Goal: Information Seeking & Learning: Learn about a topic

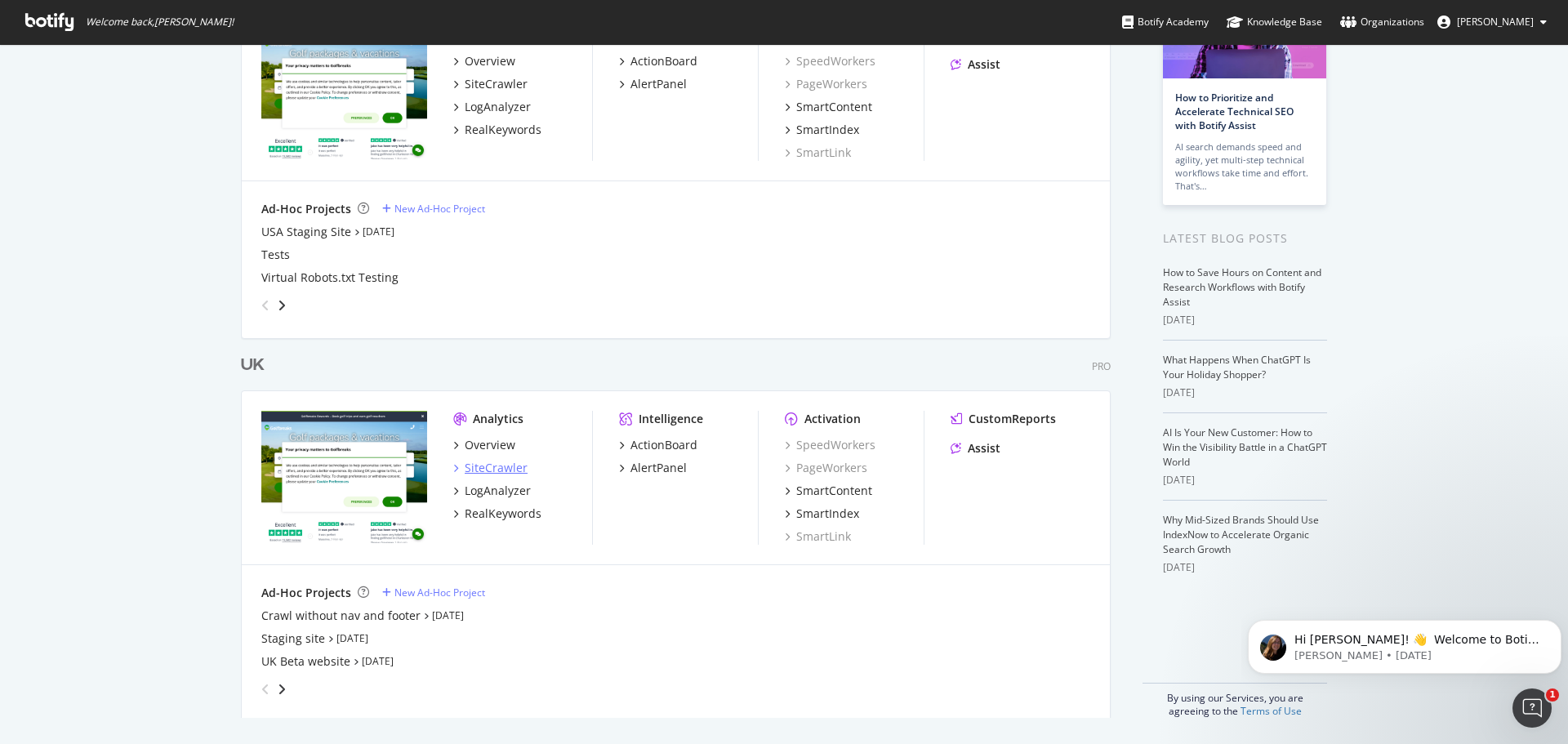
click at [489, 462] on div "SiteCrawler" at bounding box center [496, 468] width 63 height 16
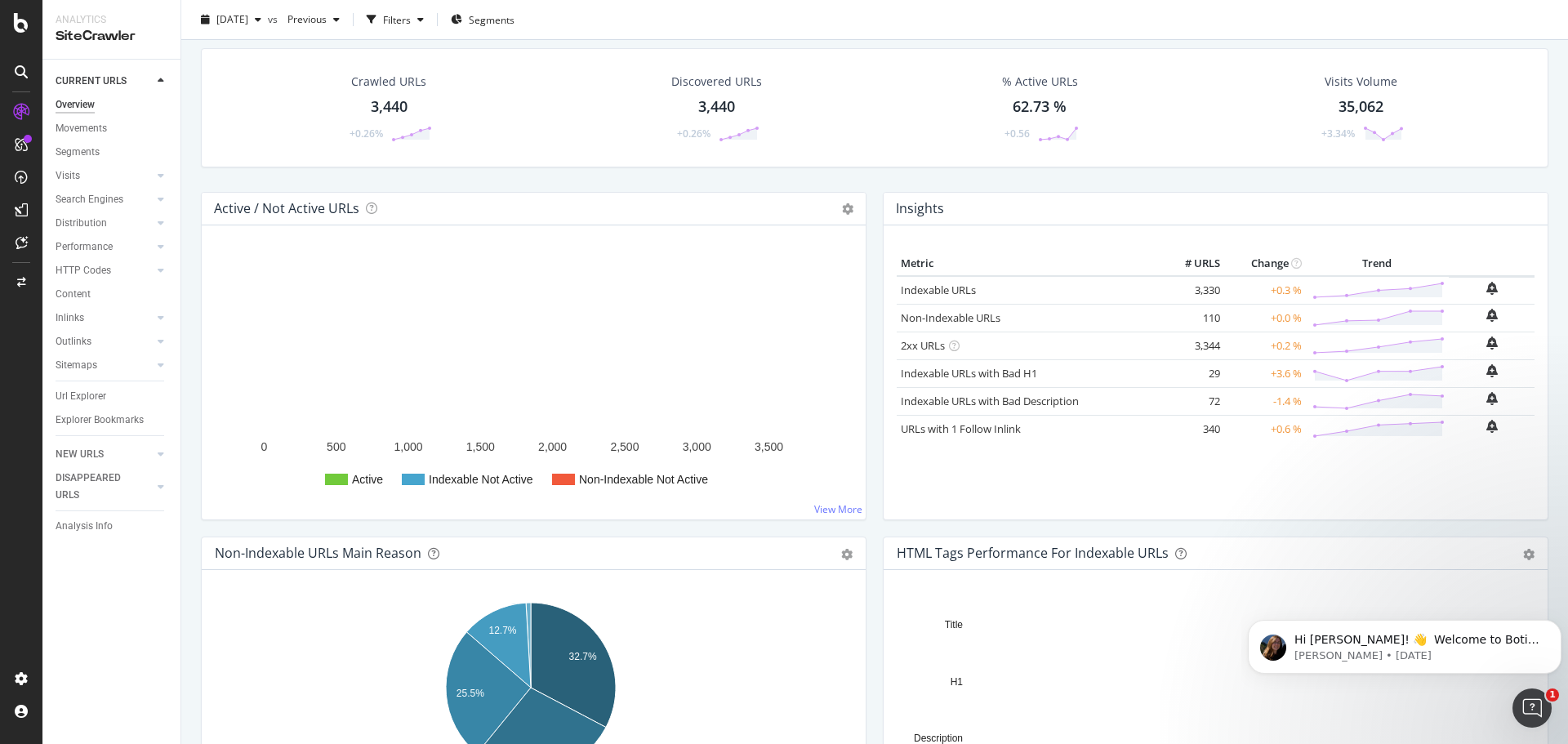
scroll to position [82, 0]
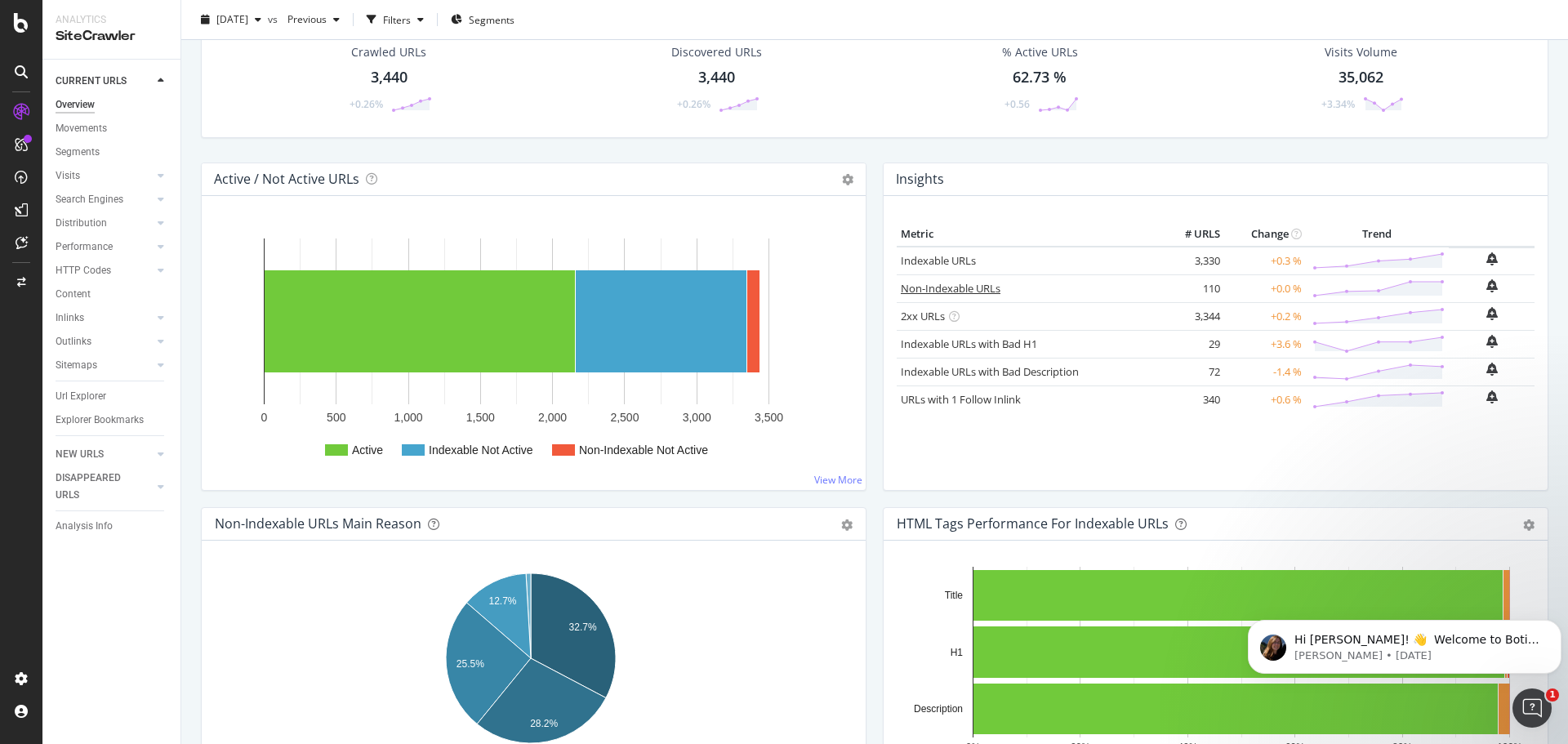
click at [948, 290] on link "Non-Indexable URLs" at bounding box center [951, 288] width 100 height 14
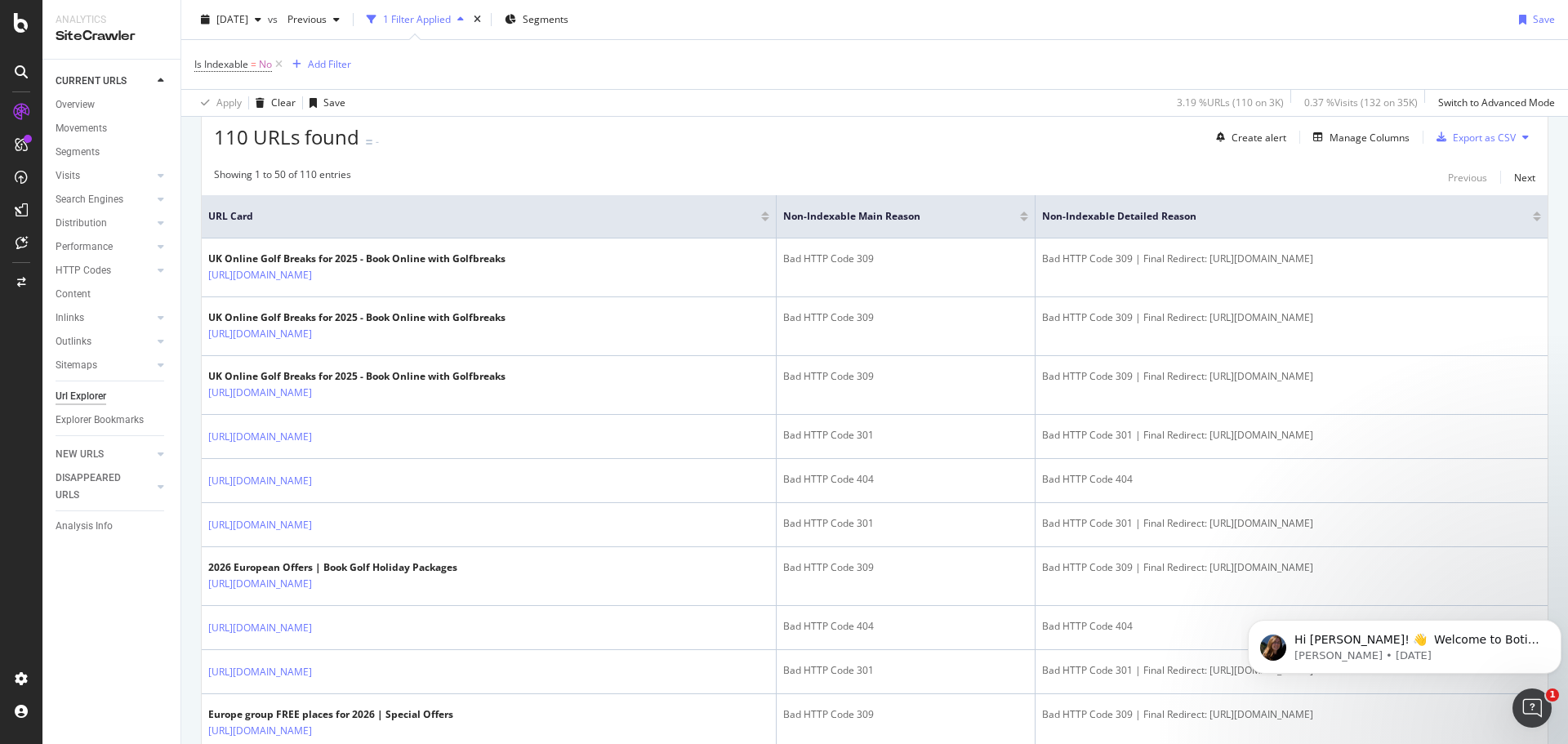
scroll to position [326, 0]
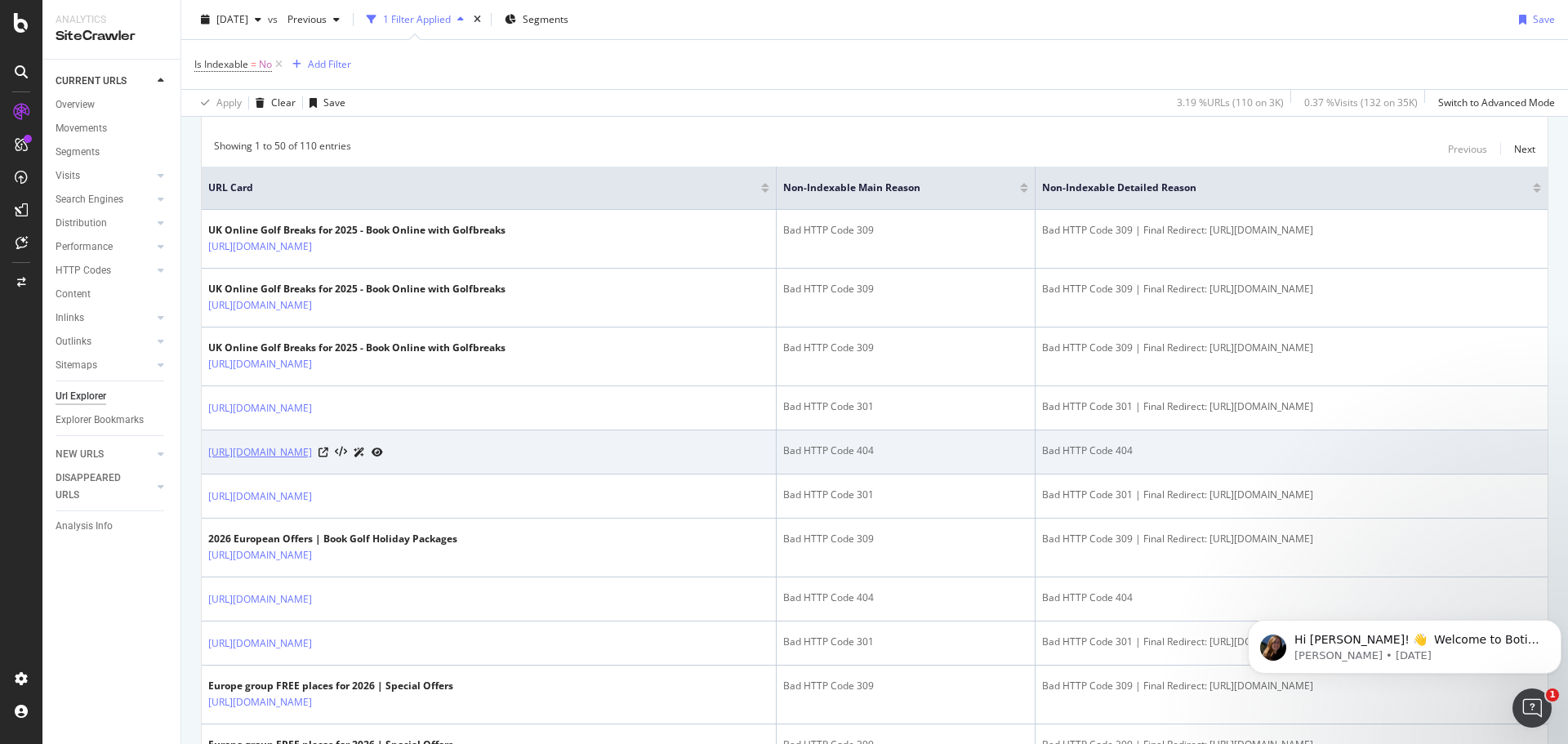
click at [312, 449] on link "https://www.golfbreaks.com/en-gb//en-gb/tours/bangkok-hua-hin-golf-tour/" at bounding box center [260, 452] width 103 height 16
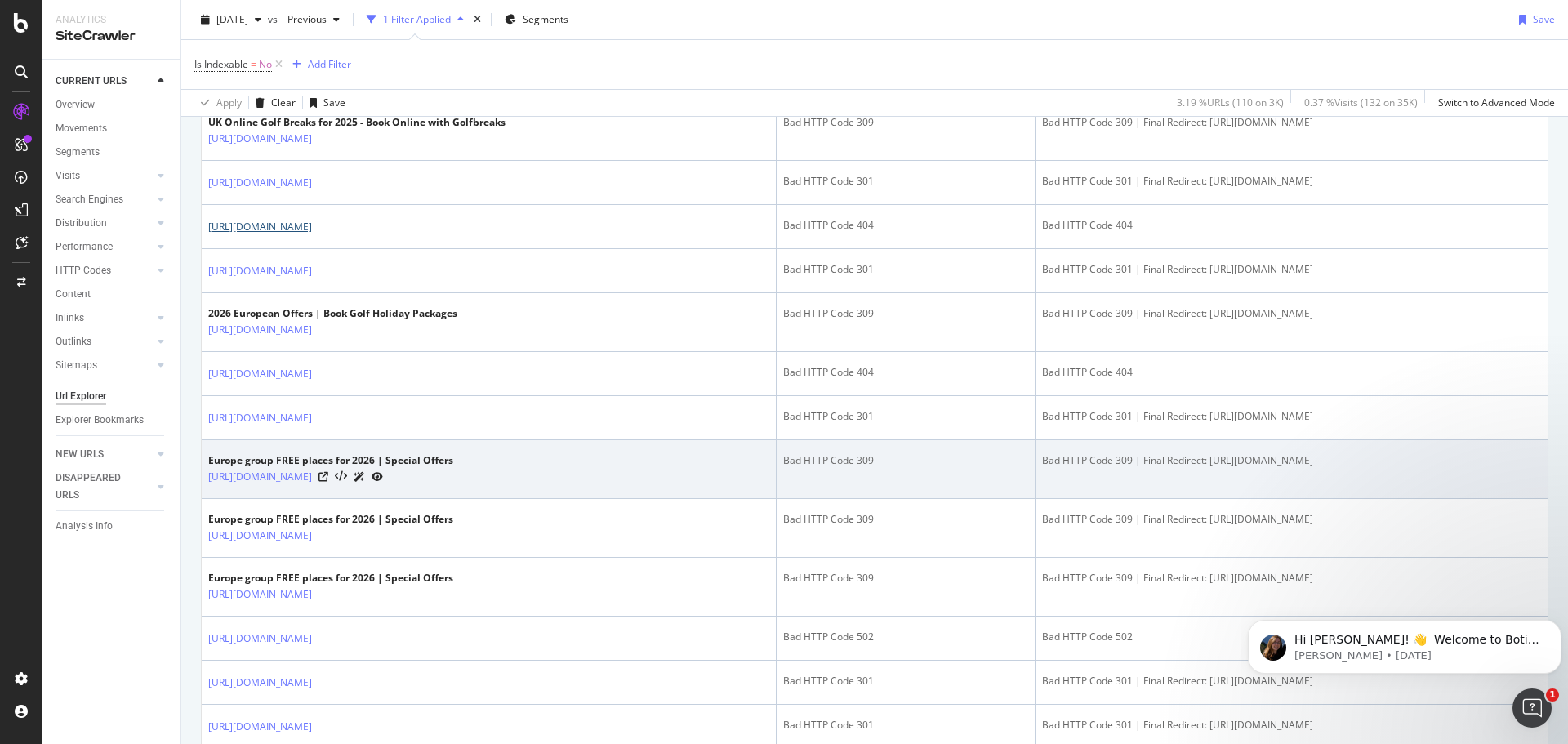
scroll to position [572, 0]
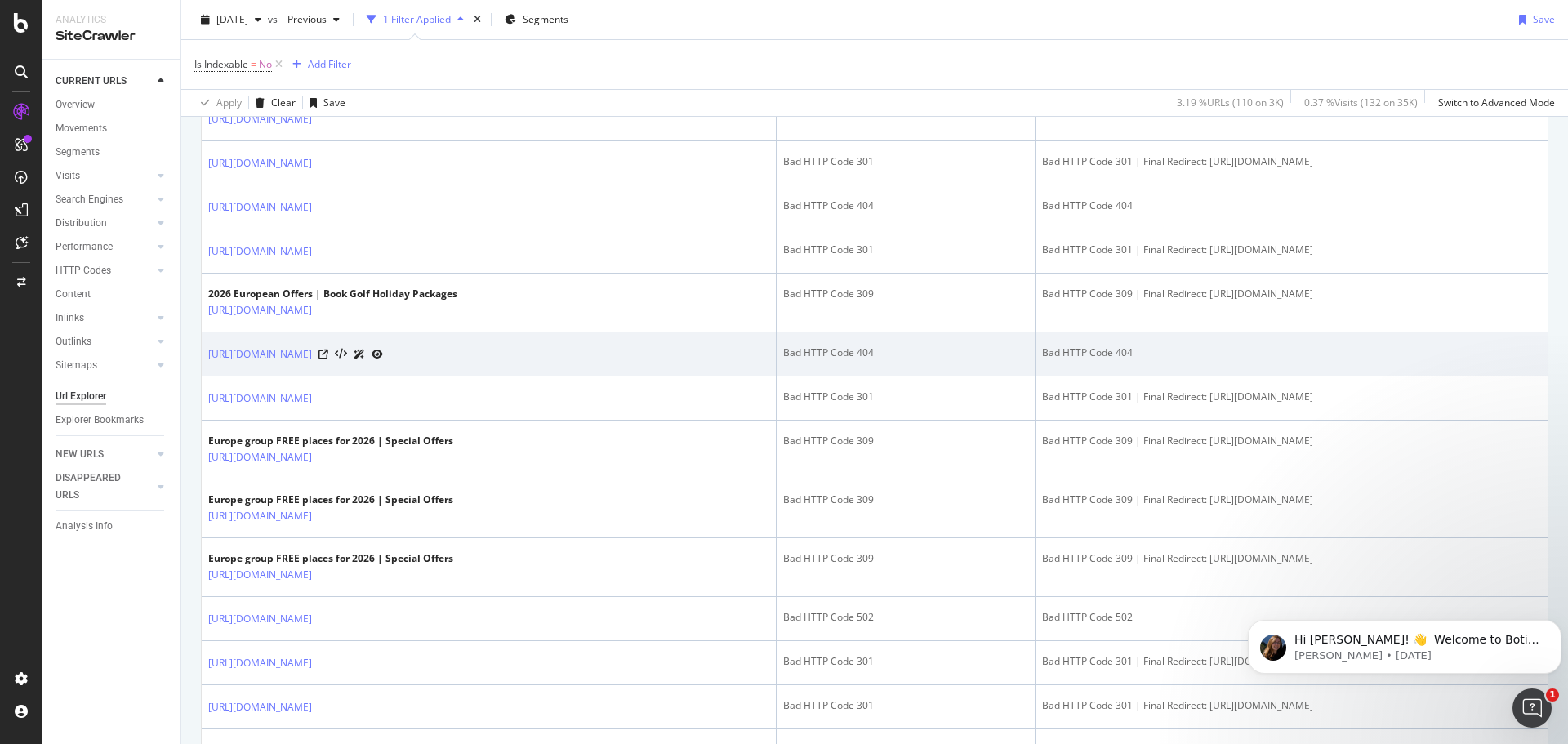
click at [312, 355] on link "[URL][DOMAIN_NAME]" at bounding box center [260, 354] width 103 height 16
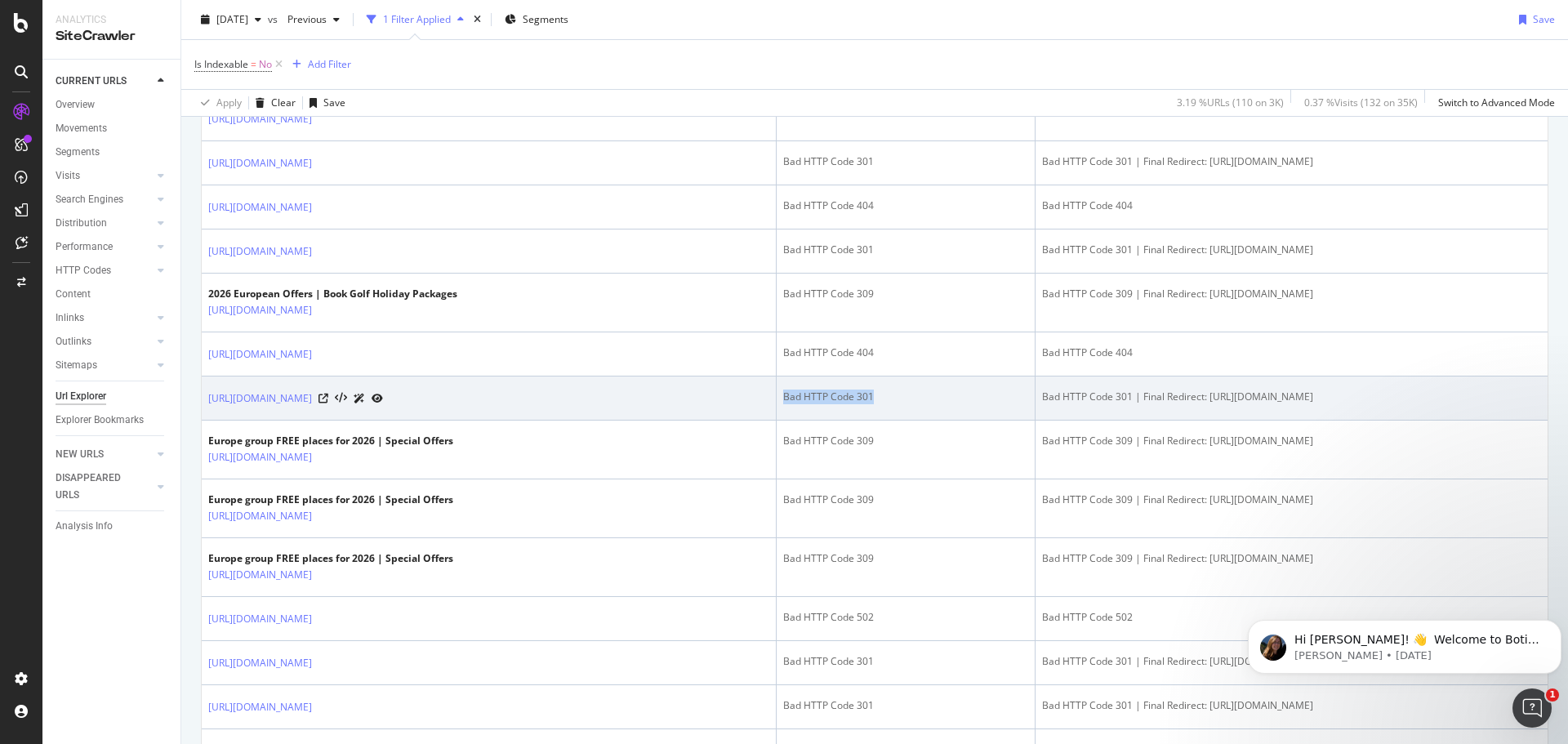
drag, startPoint x: 751, startPoint y: 395, endPoint x: 849, endPoint y: 384, distance: 98.6
click at [849, 384] on td "Bad HTTP Code 301" at bounding box center [906, 398] width 259 height 44
click at [853, 389] on td "Bad HTTP Code 301" at bounding box center [906, 398] width 259 height 44
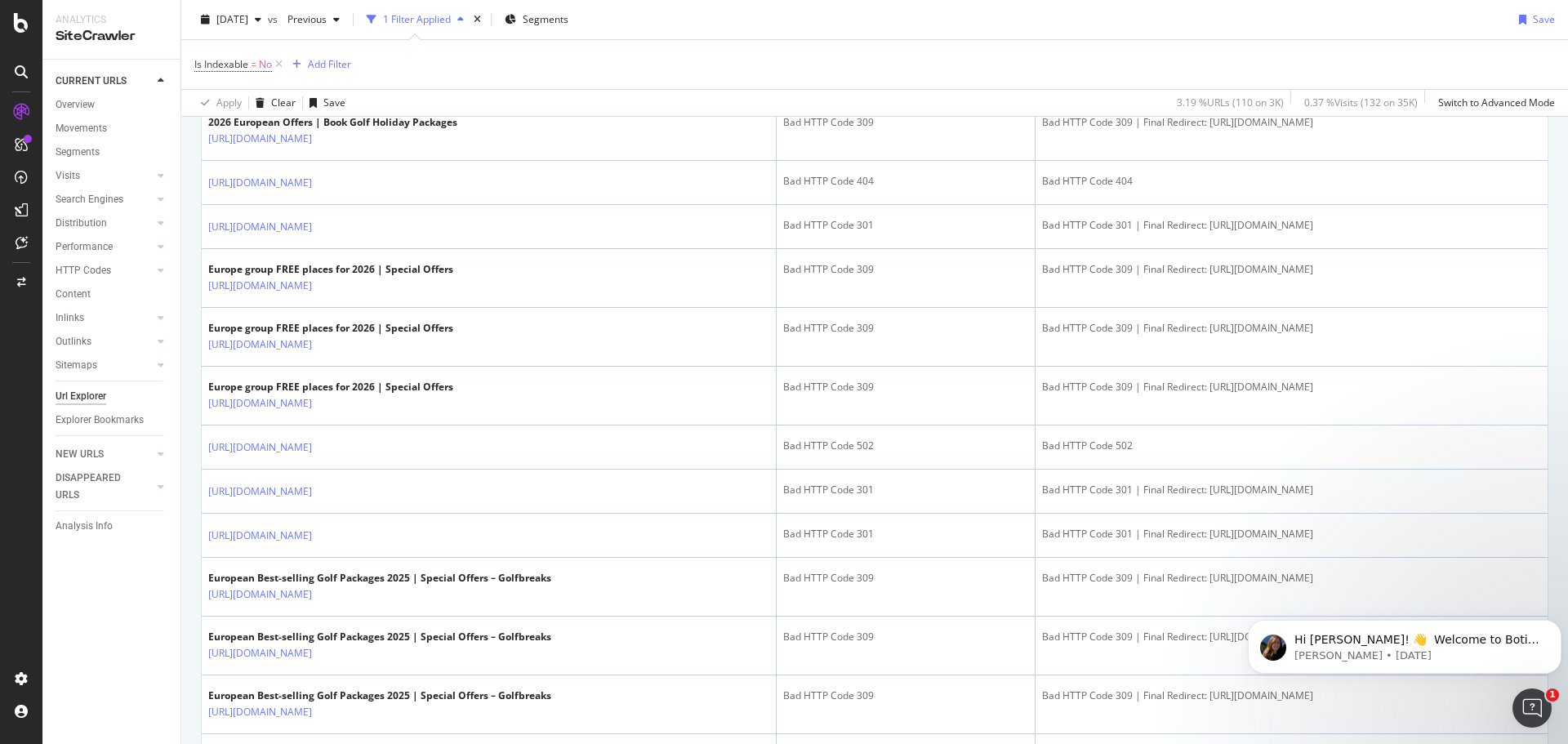
scroll to position [735, 0]
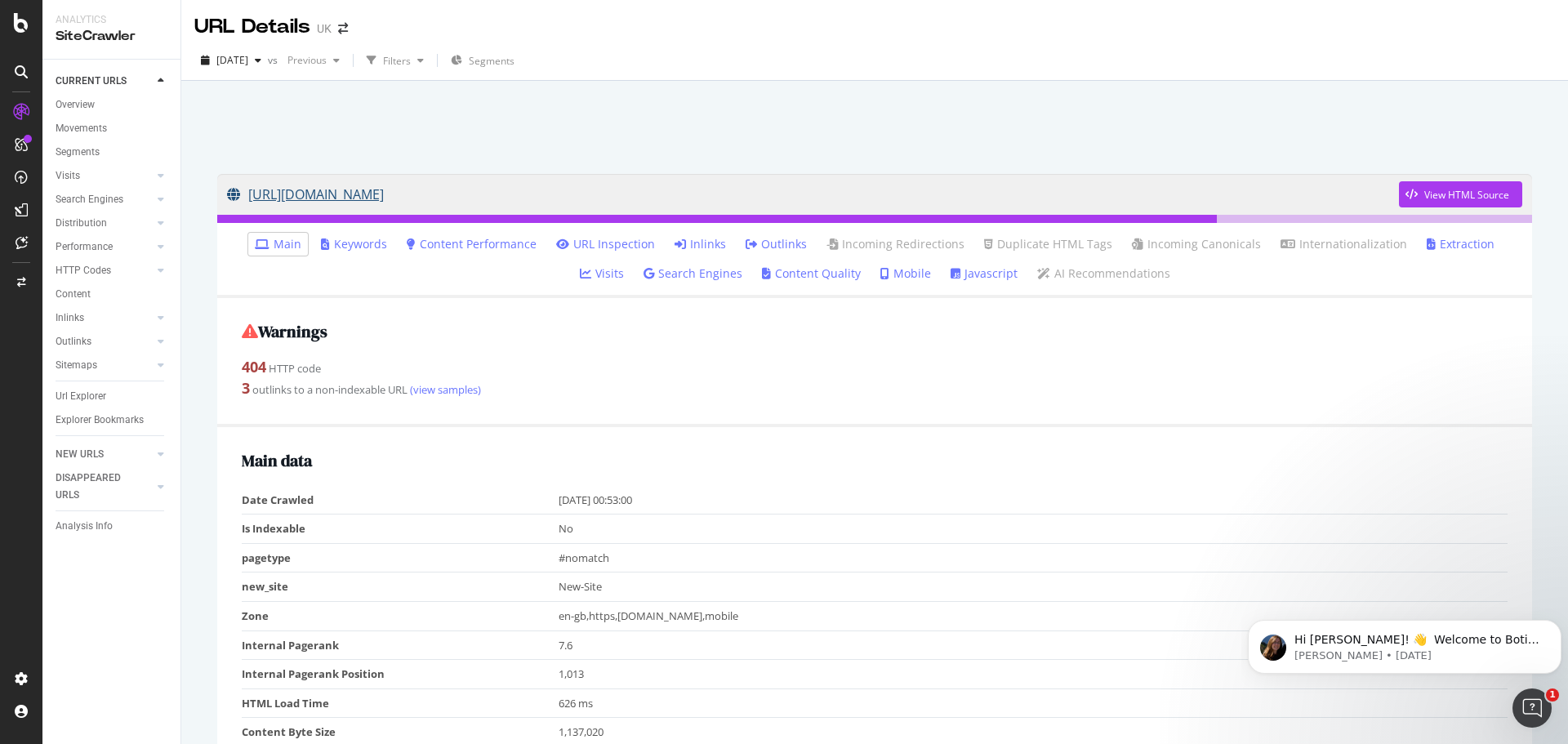
click at [510, 199] on link "https://www.golfbreaks.com/en-gb//en-gb/tours/bangkok-hua-hin-golf-tour/" at bounding box center [812, 194] width 1172 height 41
click at [590, 238] on link "URL Inspection" at bounding box center [605, 244] width 99 height 16
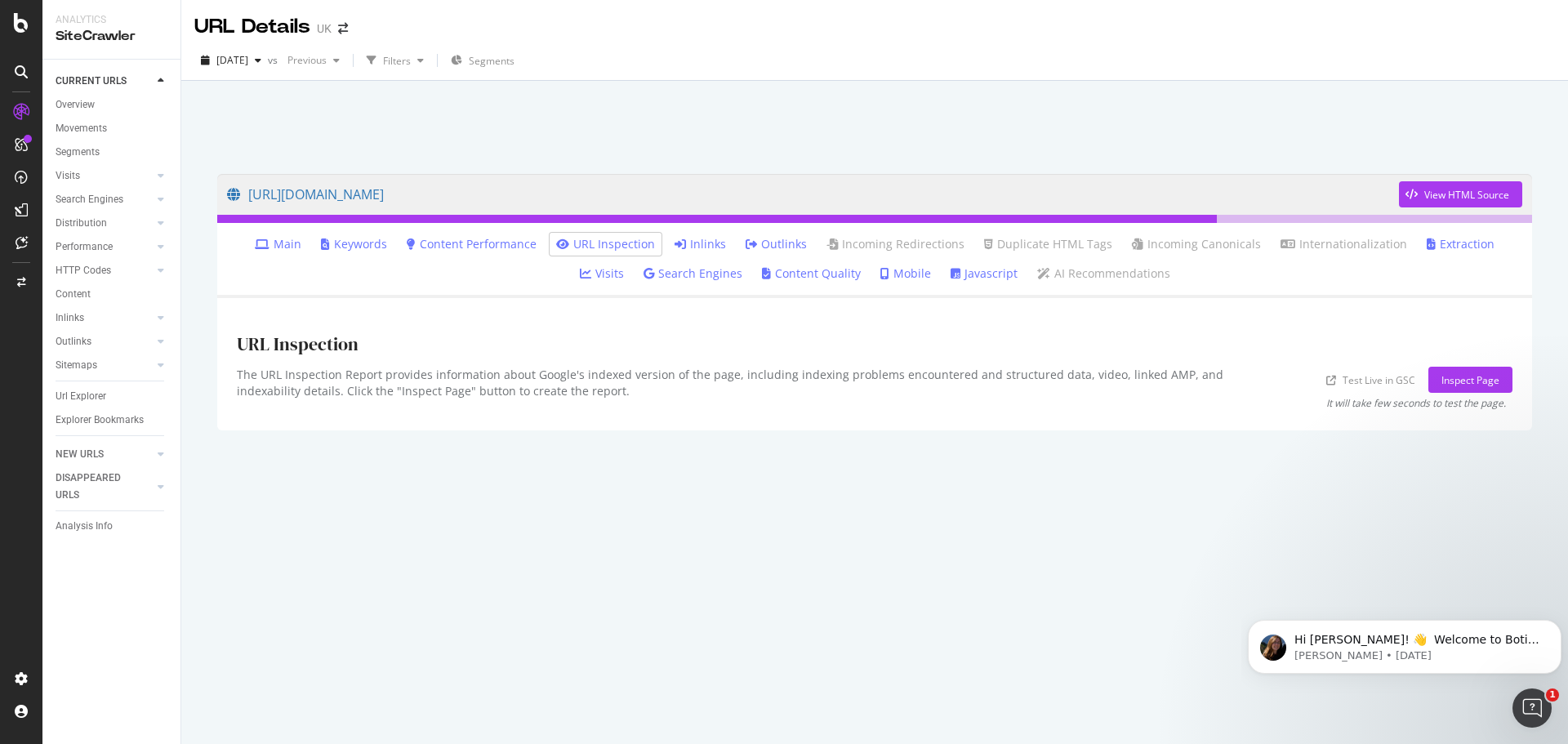
click at [746, 240] on icon at bounding box center [751, 244] width 12 height 12
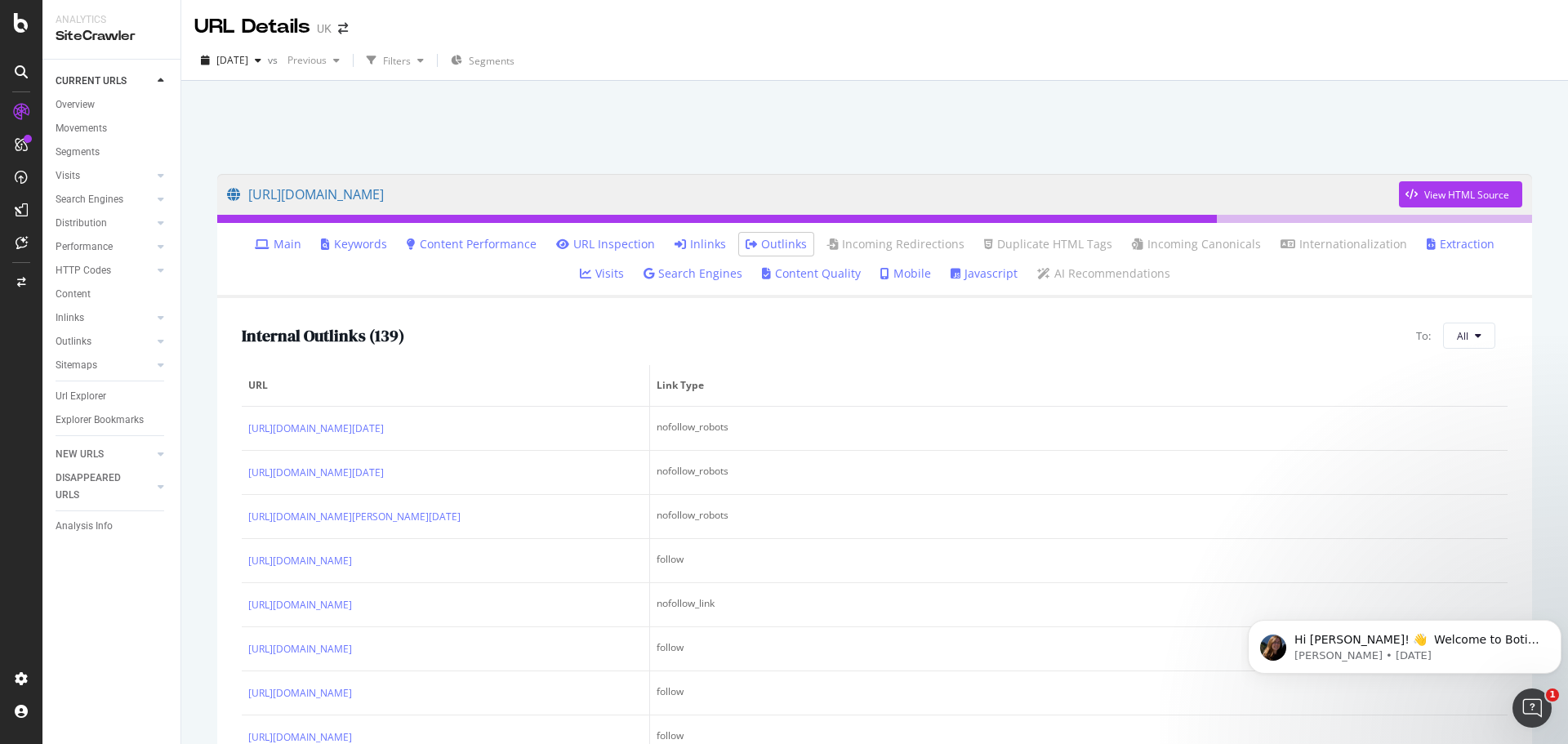
click at [674, 246] on link "Inlinks" at bounding box center [700, 244] width 52 height 16
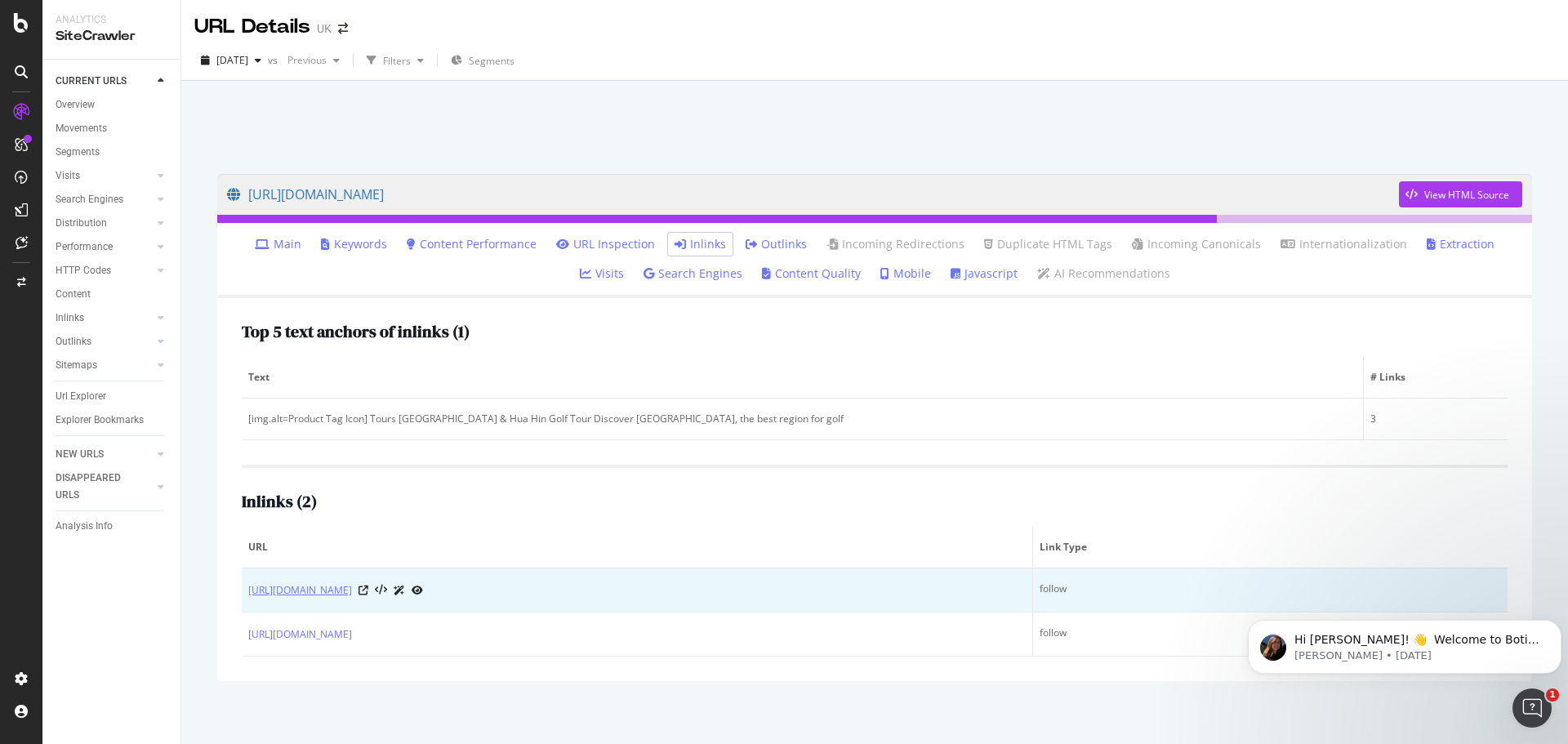
click at [352, 584] on link "[URL][DOMAIN_NAME]" at bounding box center [300, 590] width 103 height 16
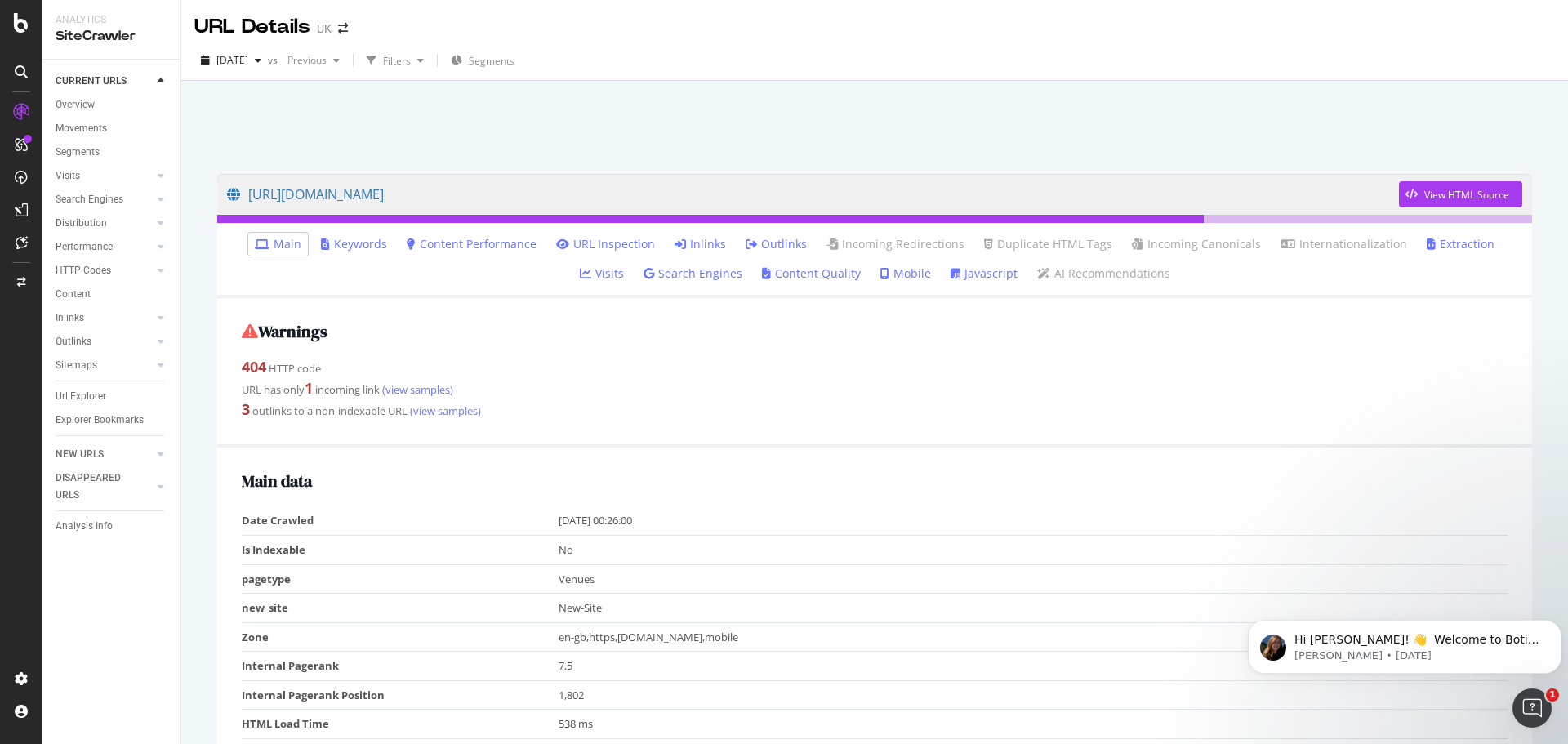
click at [746, 244] on icon at bounding box center [751, 244] width 12 height 12
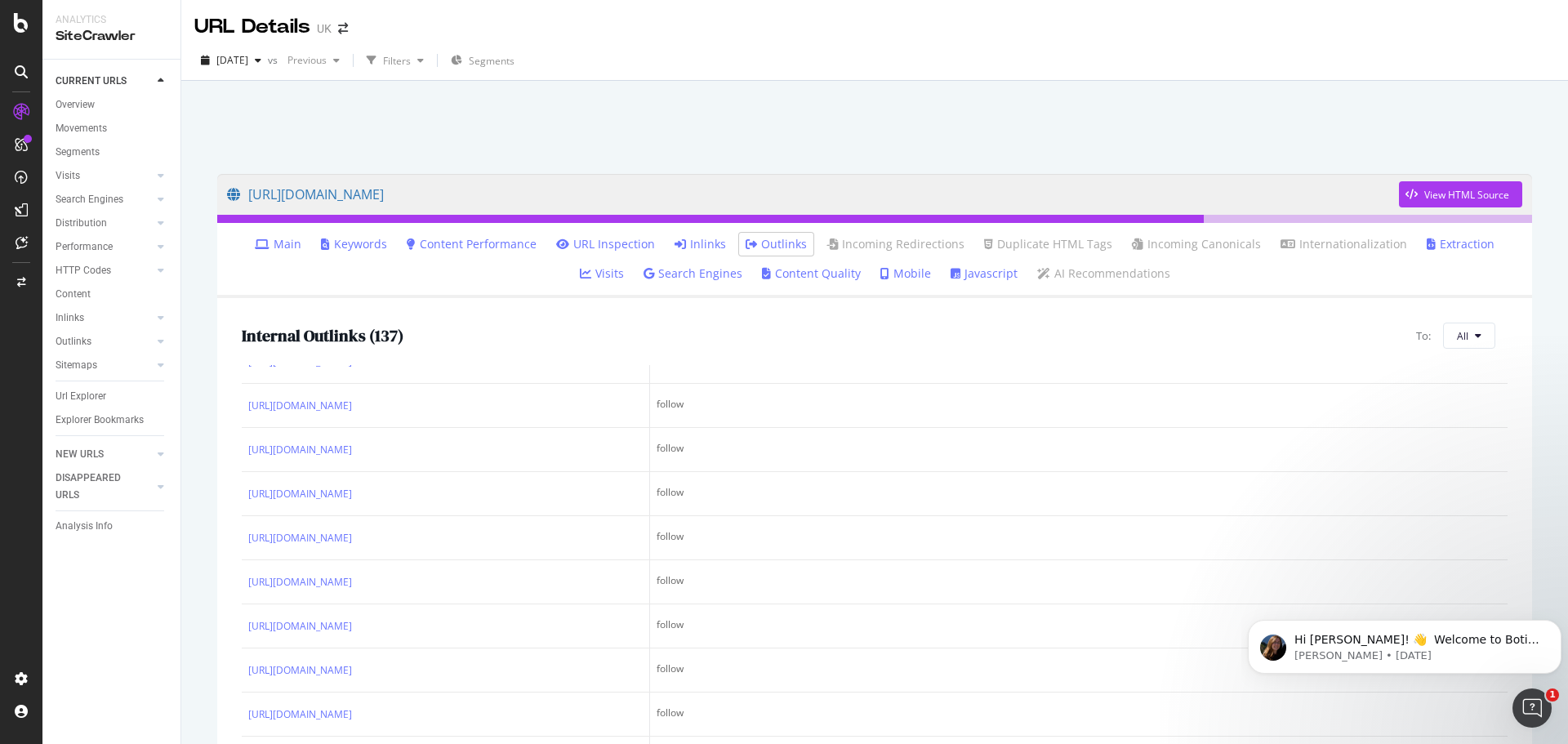
scroll to position [245, 0]
